Goal: Transaction & Acquisition: Purchase product/service

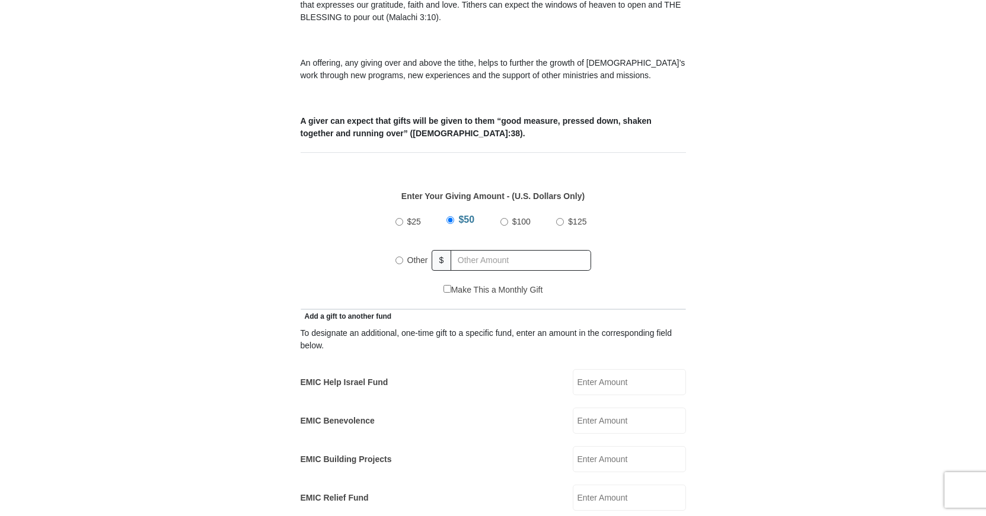
scroll to position [403, 0]
click at [396, 218] on input "$25" at bounding box center [399, 222] width 8 height 8
radio input "true"
click at [596, 369] on input "EMIC Help Israel Fund" at bounding box center [628, 382] width 113 height 26
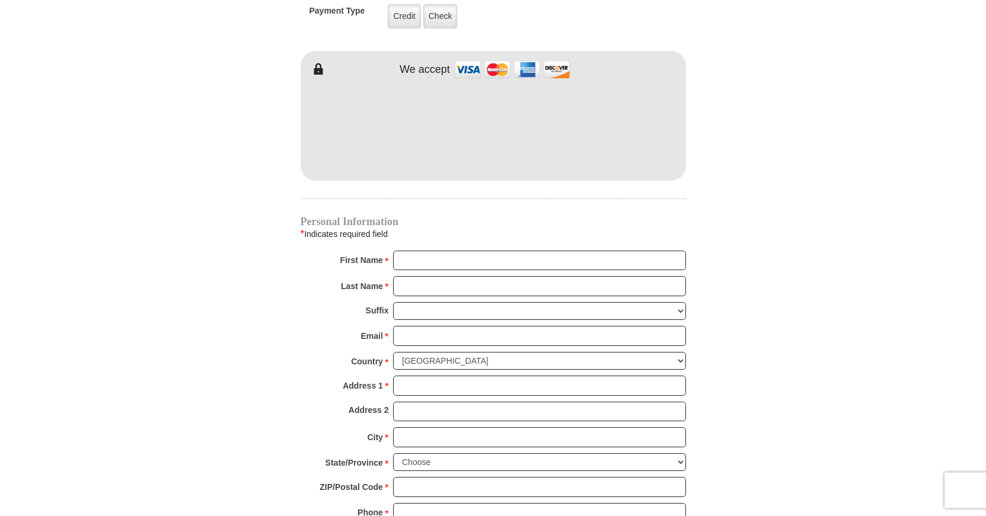
scroll to position [1007, 0]
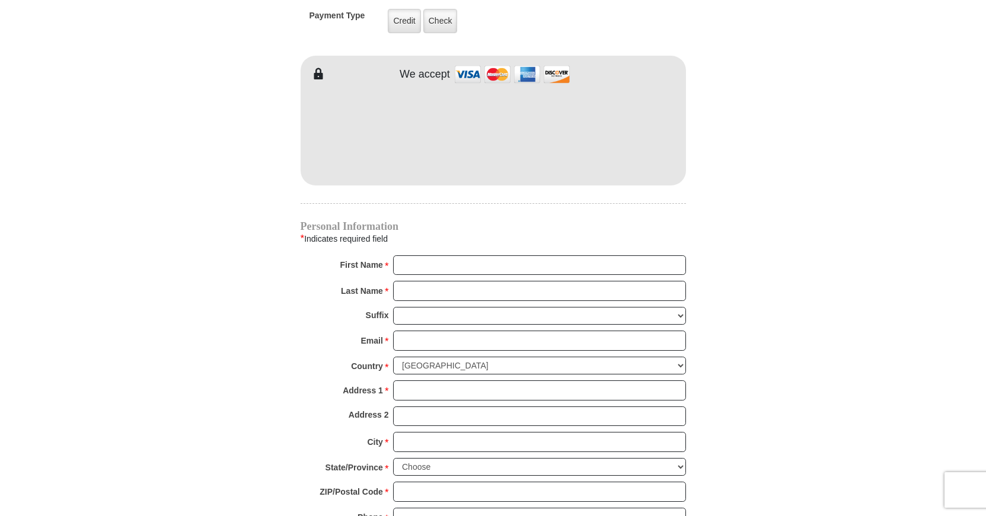
type input "25.00"
click at [423, 255] on input "First Name *" at bounding box center [539, 265] width 293 height 20
type input "Daneknellsha"
click at [421, 281] on input "Last Name *" at bounding box center [539, 291] width 293 height 20
type input "Pegram"
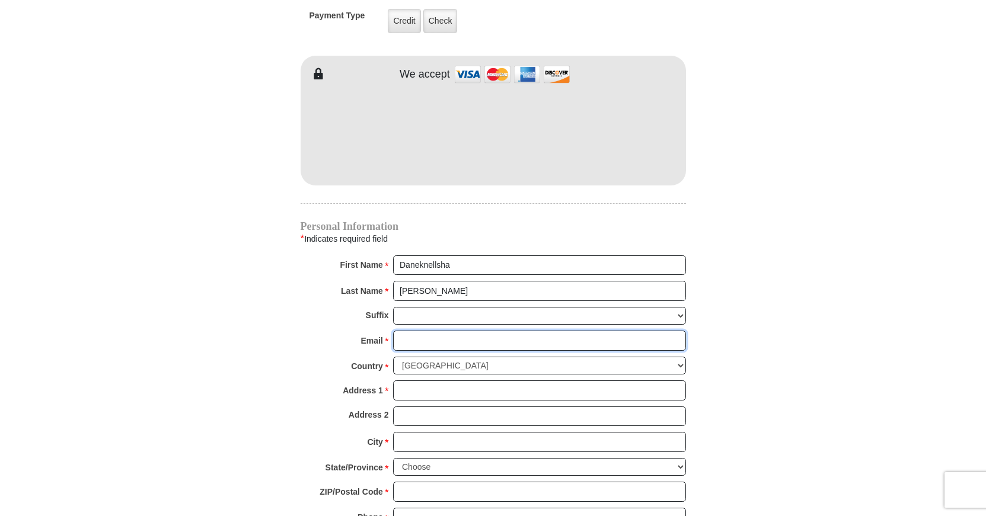
click at [412, 331] on input "Email *" at bounding box center [539, 341] width 293 height 20
type input "bpegram7@yahoo.com"
click at [403, 380] on input "Address 1 *" at bounding box center [539, 390] width 293 height 20
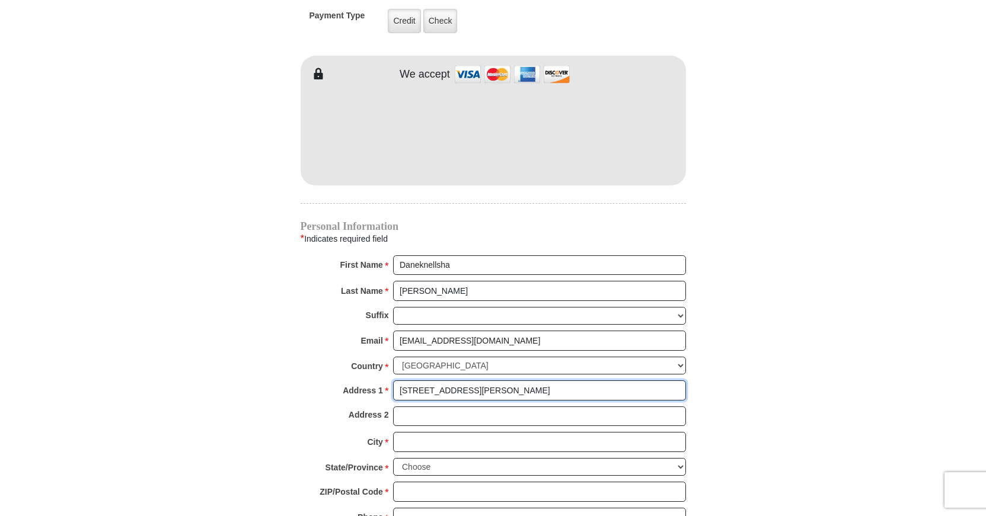
type input "315 Taylor Street"
click at [396, 407] on input "Address 2" at bounding box center [539, 417] width 293 height 20
type input "Apt. H"
click at [405, 432] on input "City *" at bounding box center [539, 442] width 293 height 20
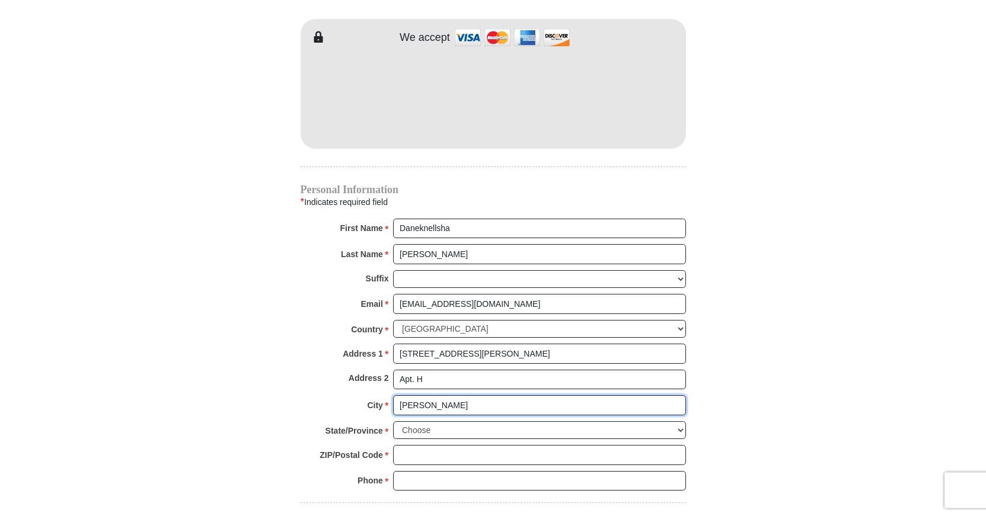
scroll to position [1048, 0]
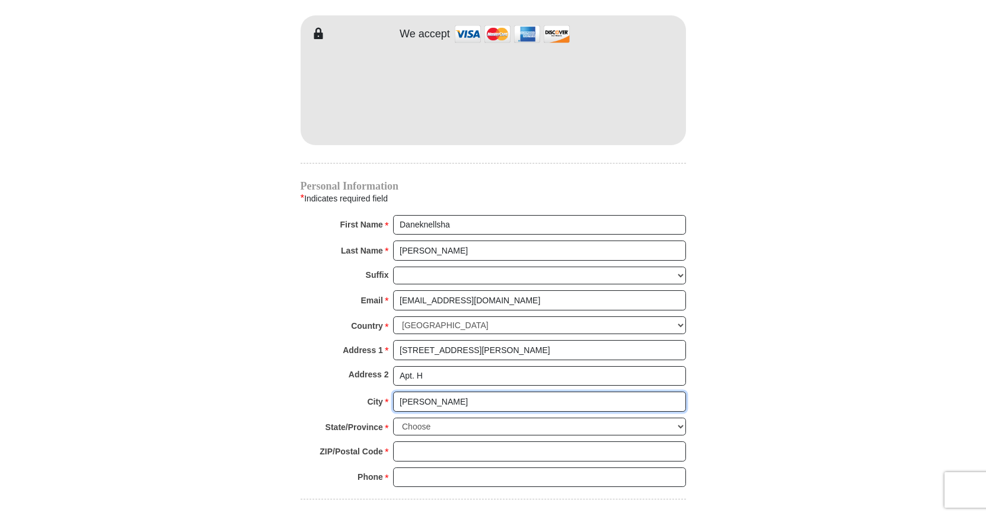
type input "Winston Salem"
click at [393, 418] on select "Choose Alabama Alaska American Samoa Arizona Arkansas Armed Forces Americas Arm…" at bounding box center [539, 427] width 293 height 18
select select "NC"
click option "North Carolina" at bounding box center [0, 0] width 0 height 0
click at [415, 442] on input "ZIP/Postal Code *" at bounding box center [539, 452] width 293 height 20
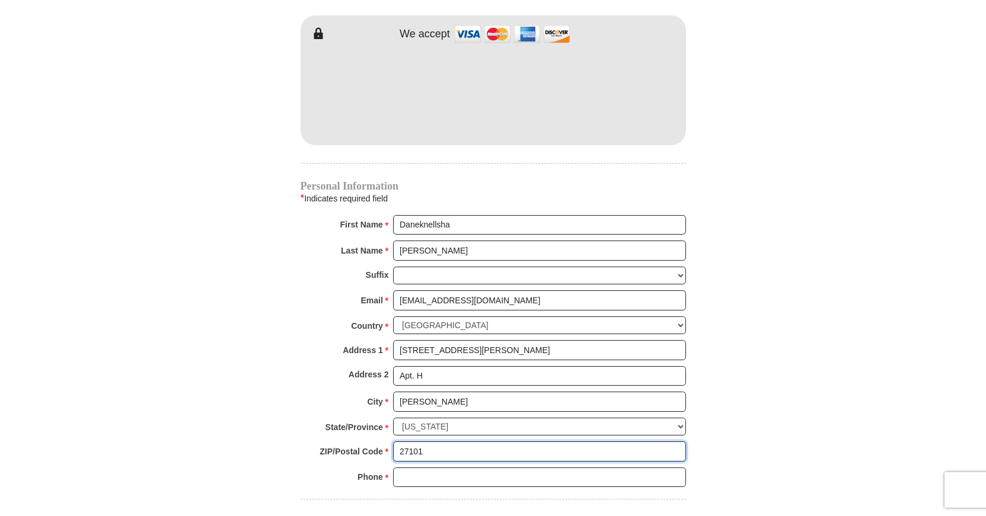
type input "27101"
click at [419, 468] on input "Phone * *" at bounding box center [539, 478] width 293 height 20
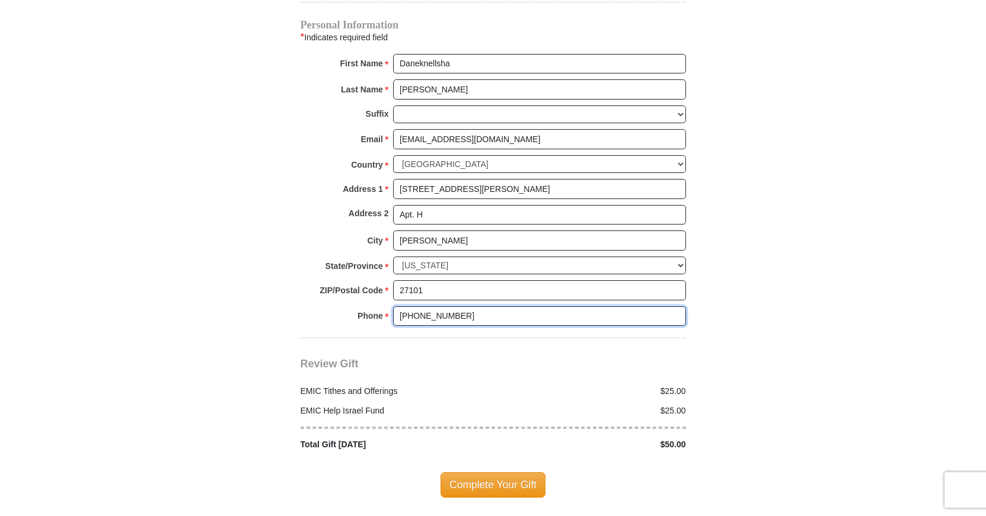
scroll to position [1269, 0]
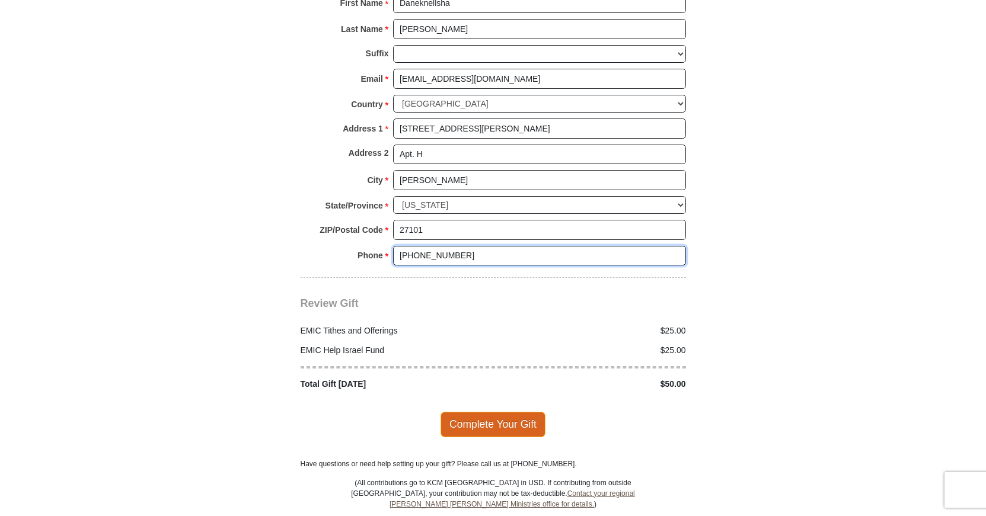
type input "(336)917-8433"
click at [521, 415] on span "Complete Your Gift" at bounding box center [492, 424] width 105 height 25
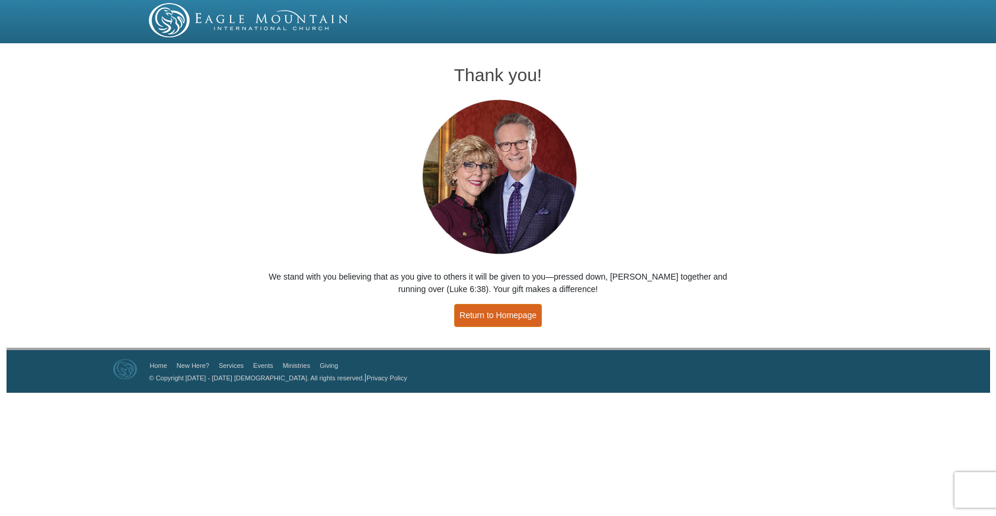
click at [462, 312] on link "Return to Homepage" at bounding box center [498, 315] width 88 height 23
